Goal: Download file/media

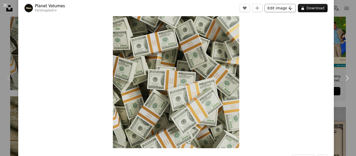
click at [273, 9] on button "Edit image Plus sign for Unsplash+" at bounding box center [280, 8] width 31 height 8
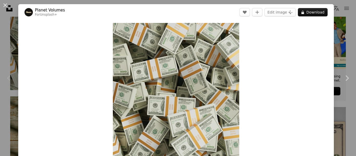
scroll to position [26, 0]
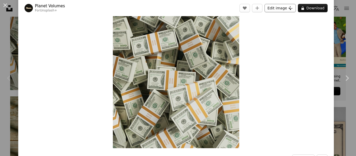
click at [267, 8] on button "Edit image Plus sign for Unsplash+" at bounding box center [280, 8] width 31 height 8
